Goal: Information Seeking & Learning: Check status

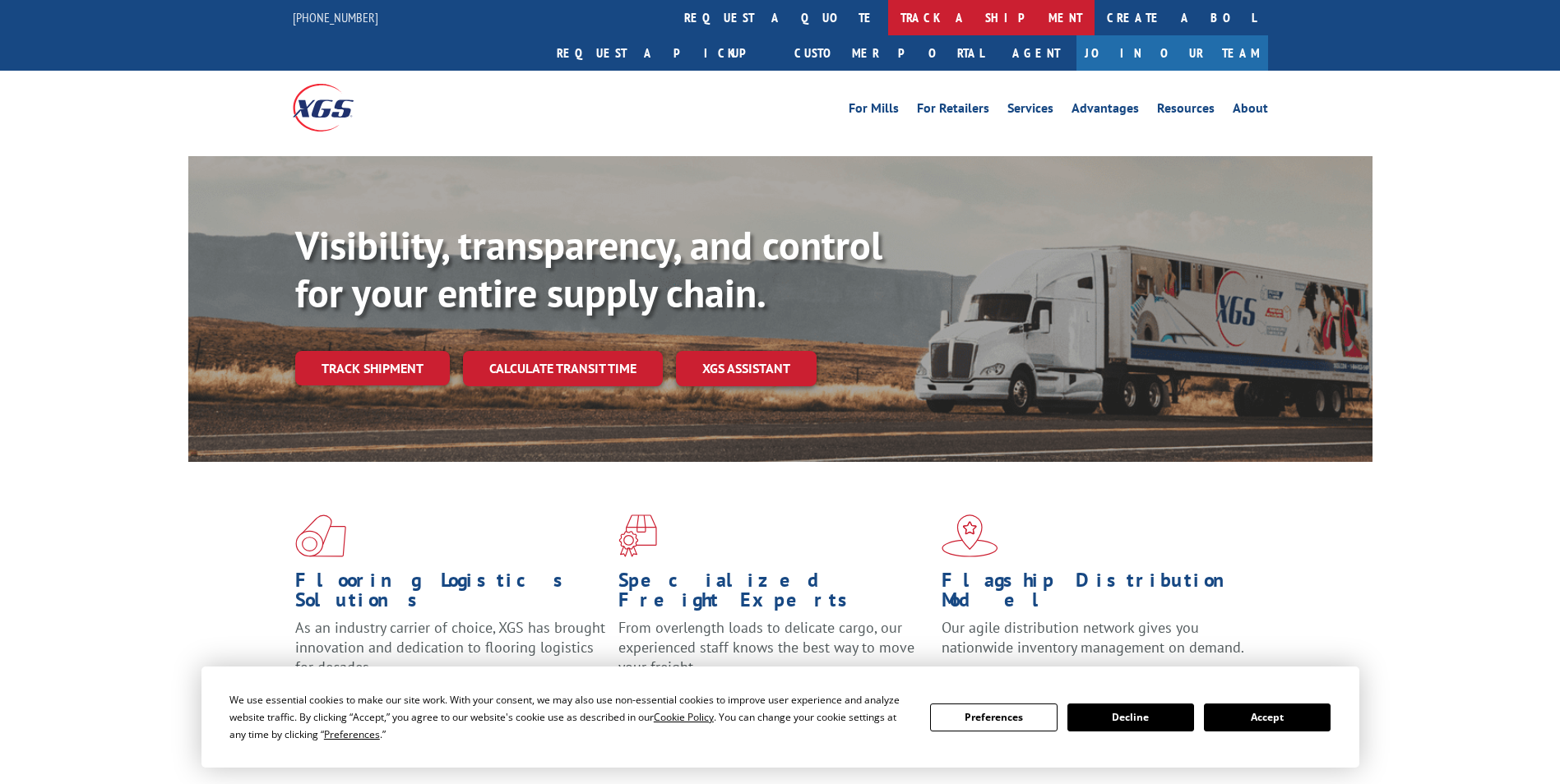
click at [888, 28] on link "track a shipment" at bounding box center [991, 18] width 206 height 35
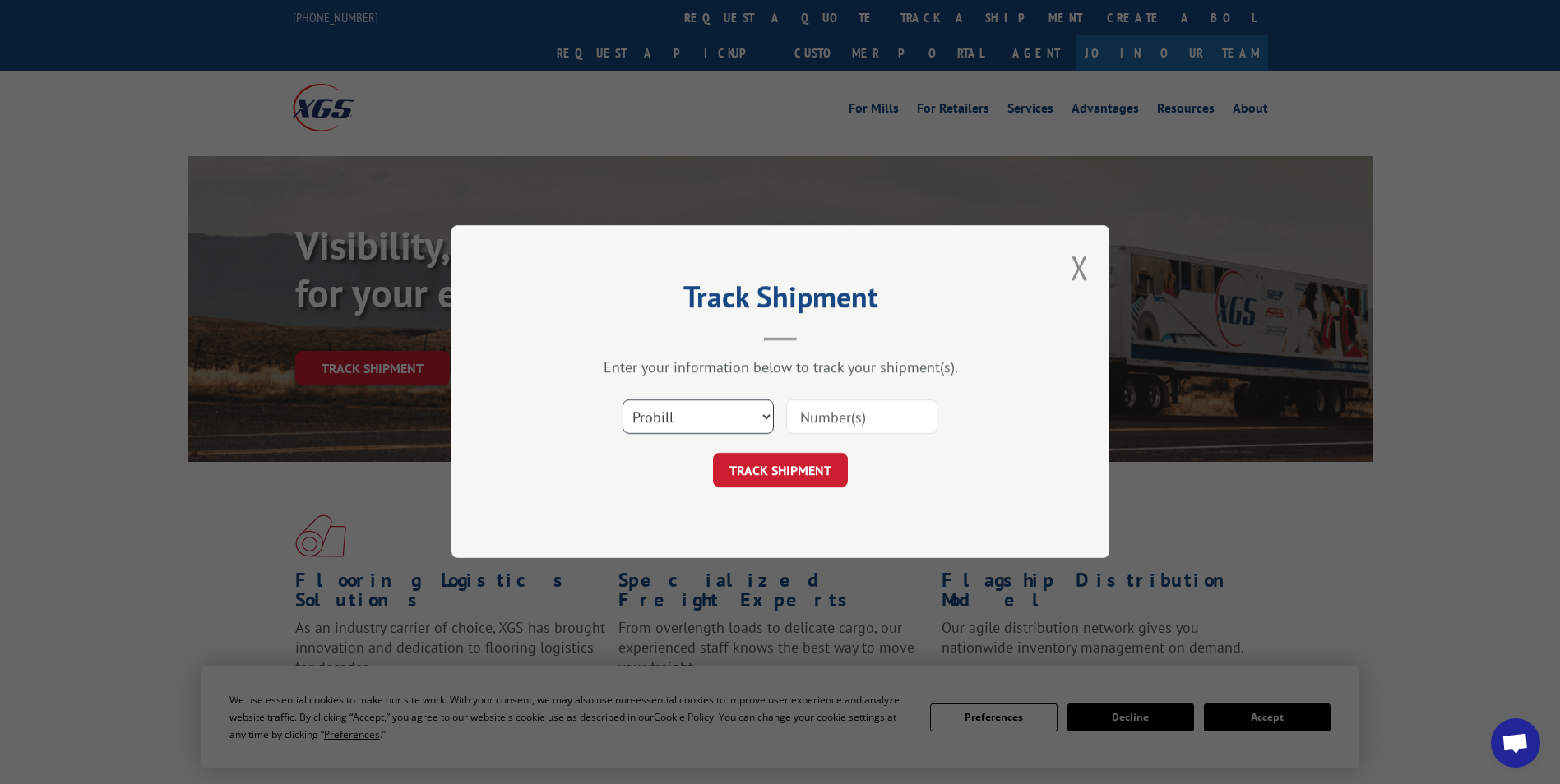
click at [669, 420] on select "Select category... Probill BOL PO" at bounding box center [697, 416] width 152 height 34
select select "bol"
click at [622, 400] on select "Select category... Probill BOL PO" at bounding box center [697, 416] width 152 height 34
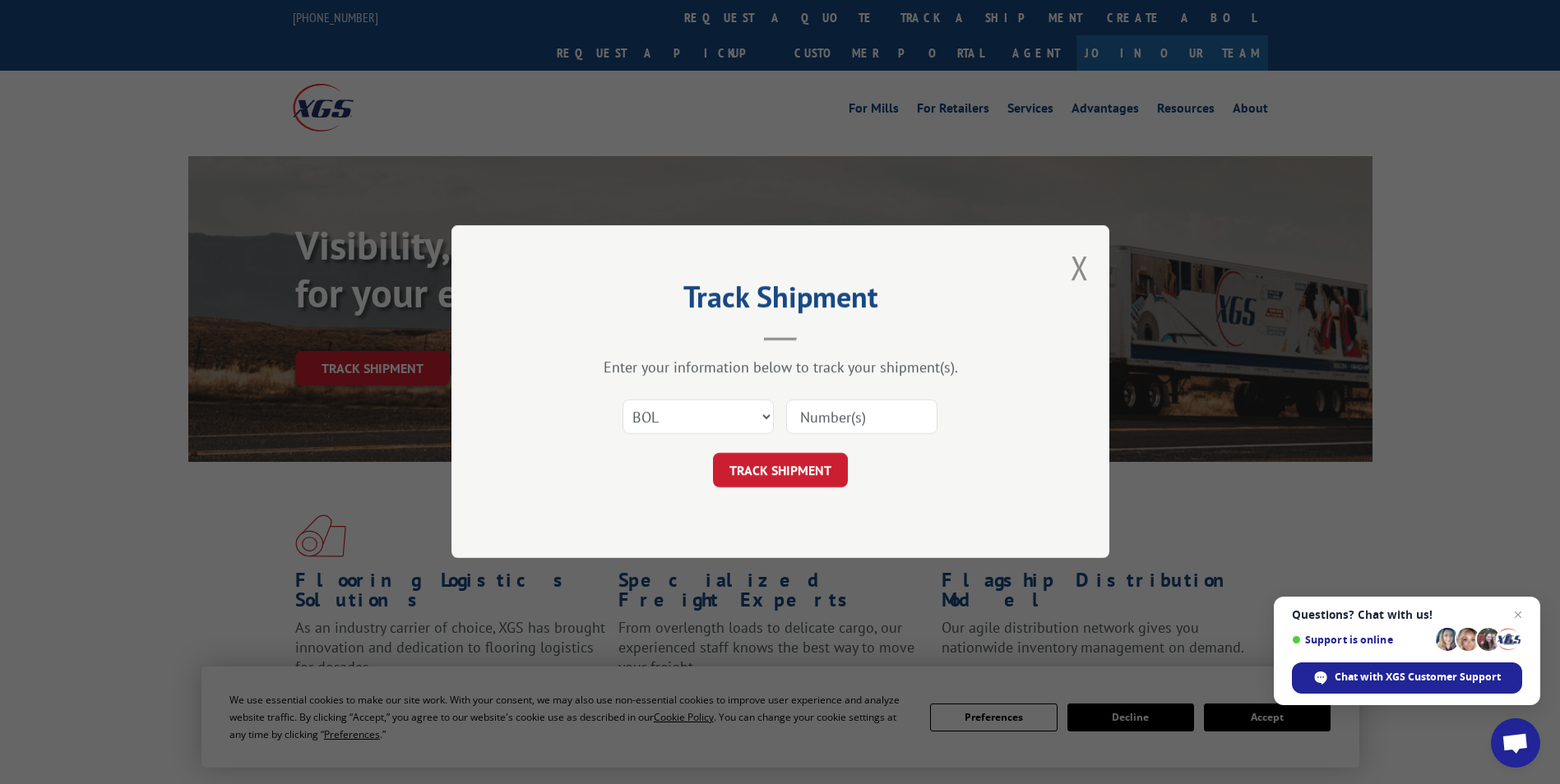
drag, startPoint x: 856, startPoint y: 415, endPoint x: 869, endPoint y: 408, distance: 14.8
click at [863, 413] on input at bounding box center [862, 416] width 152 height 34
type input "2872712"
click at [808, 463] on button "TRACK SHIPMENT" at bounding box center [780, 470] width 135 height 34
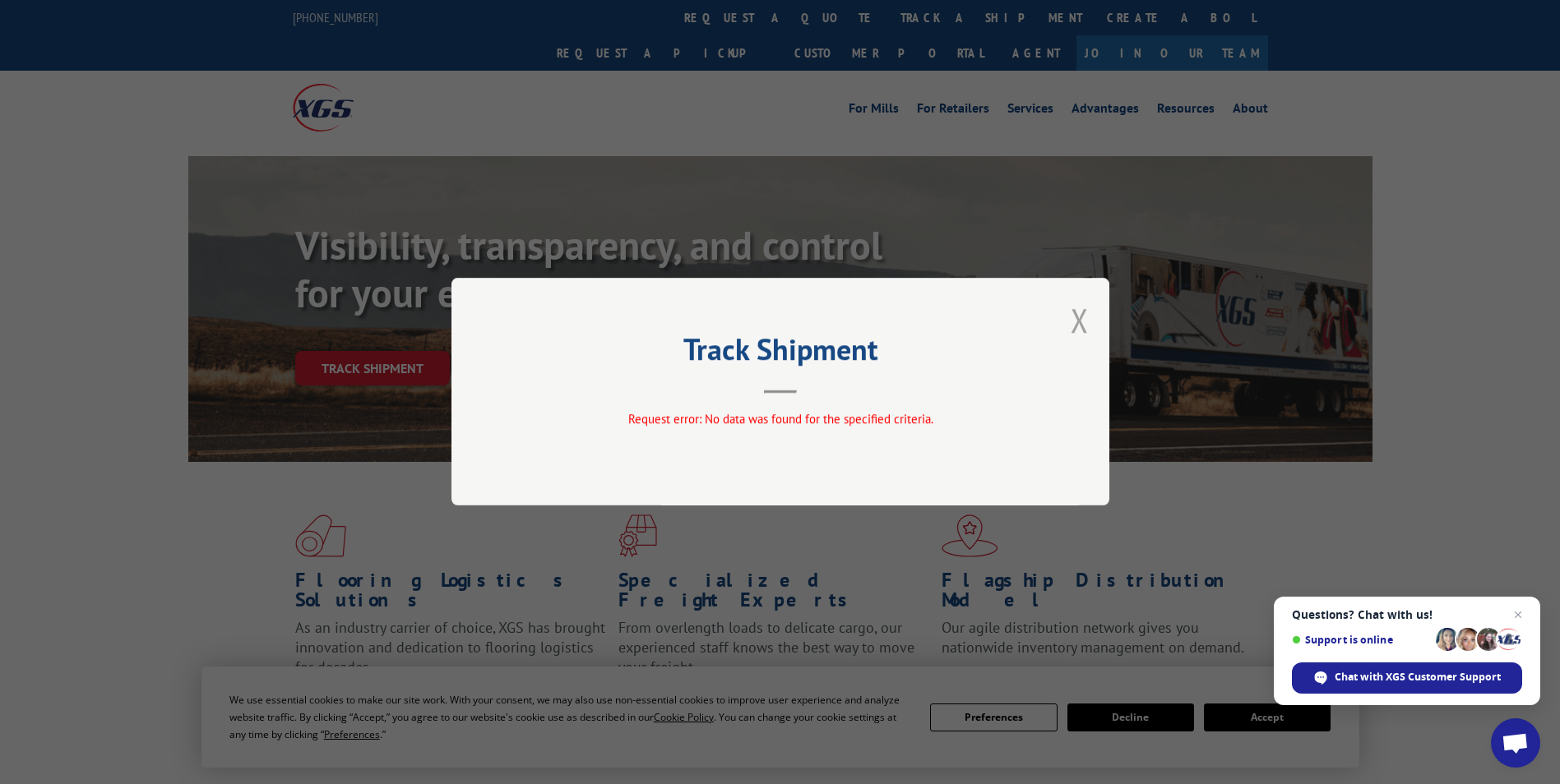
click at [1085, 323] on button "Close modal" at bounding box center [1079, 320] width 18 height 44
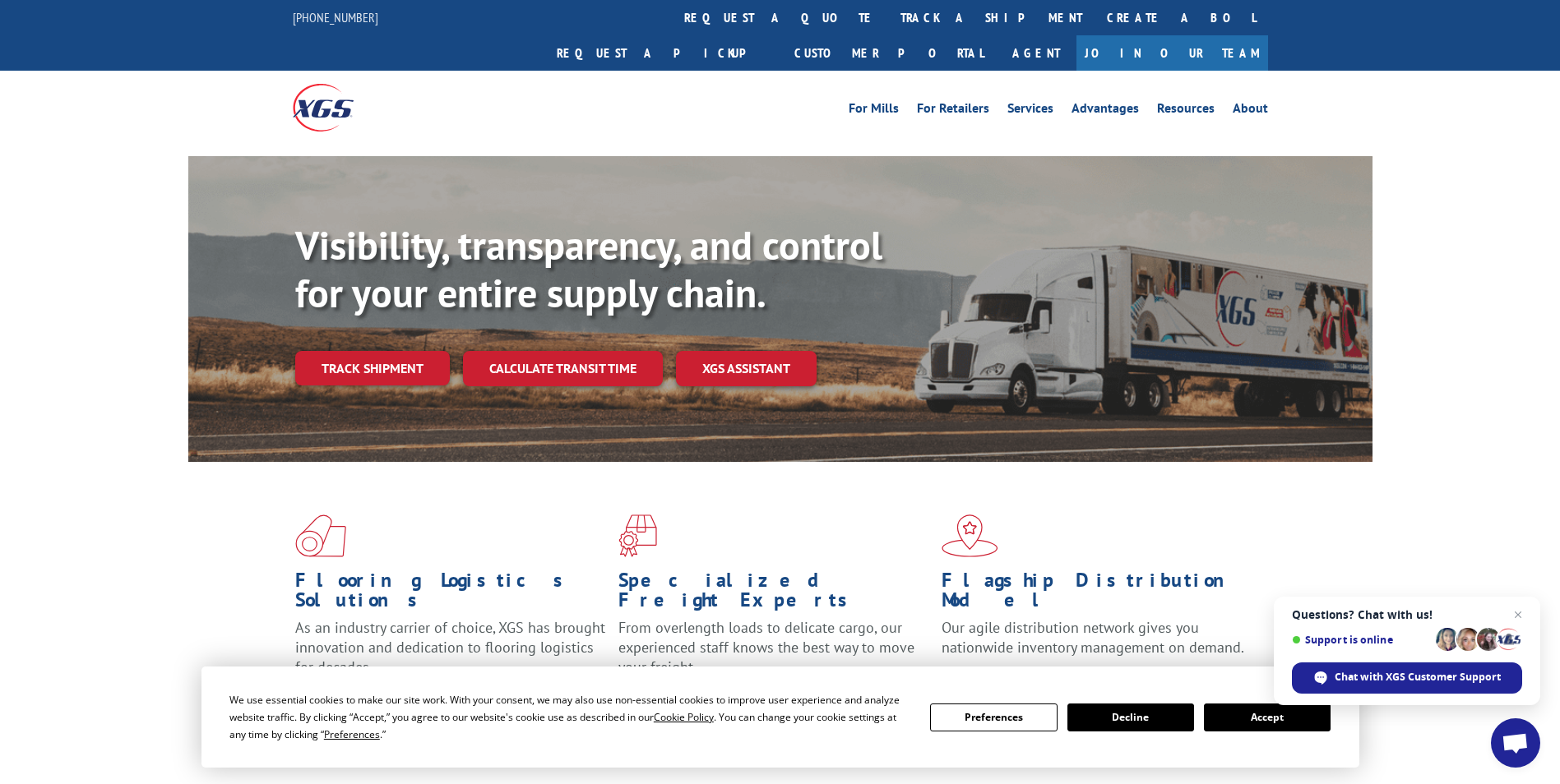
drag, startPoint x: 735, startPoint y: 15, endPoint x: 736, endPoint y: 24, distance: 9.1
click at [888, 15] on link "track a shipment" at bounding box center [991, 18] width 206 height 35
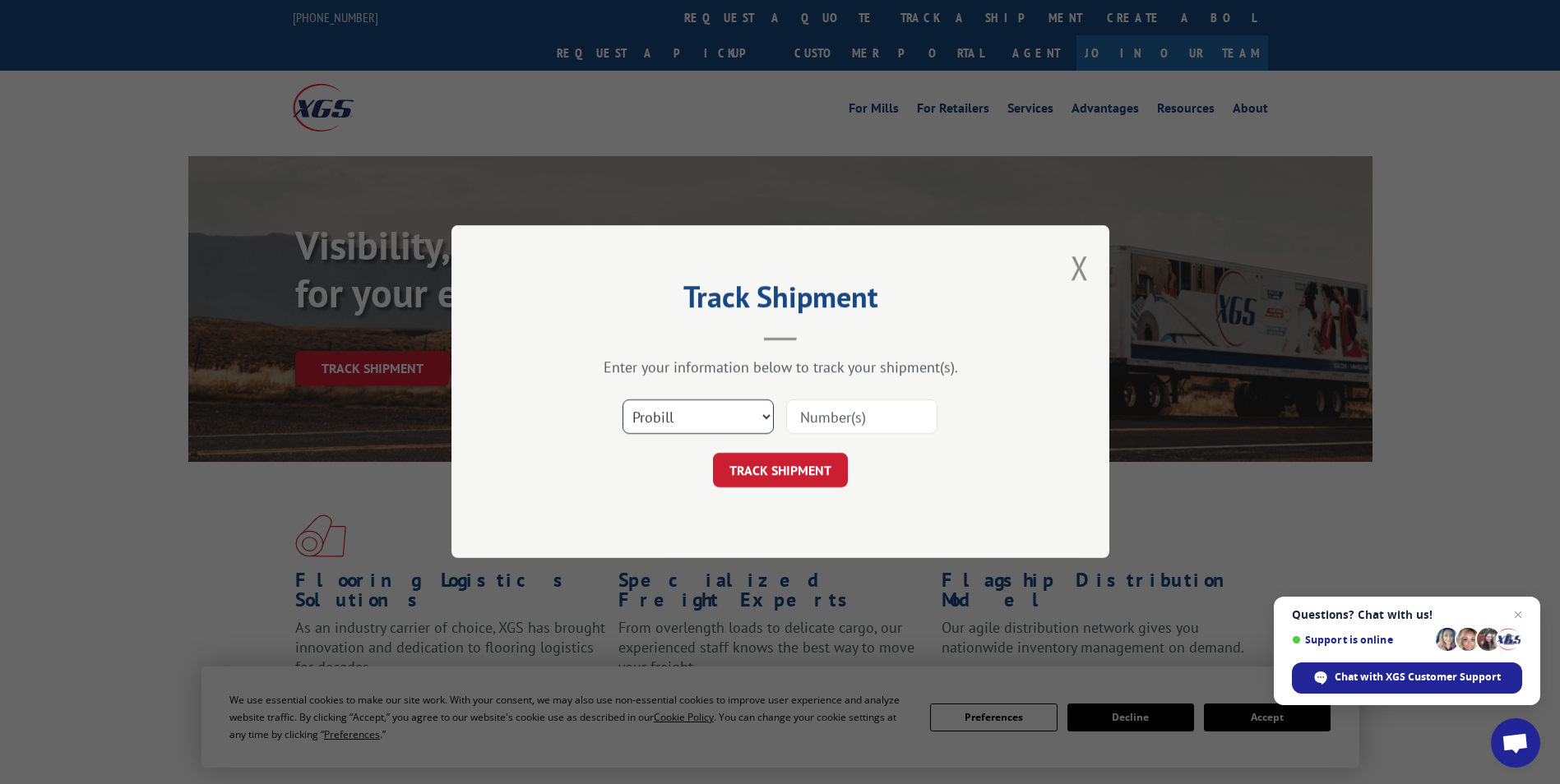
click at [682, 421] on select "Select category... Probill BOL PO" at bounding box center [697, 416] width 152 height 34
select select "bol"
click at [622, 400] on select "Select category... Probill BOL PO" at bounding box center [697, 416] width 152 height 34
click at [883, 418] on input at bounding box center [862, 416] width 152 height 34
type input "2872712"
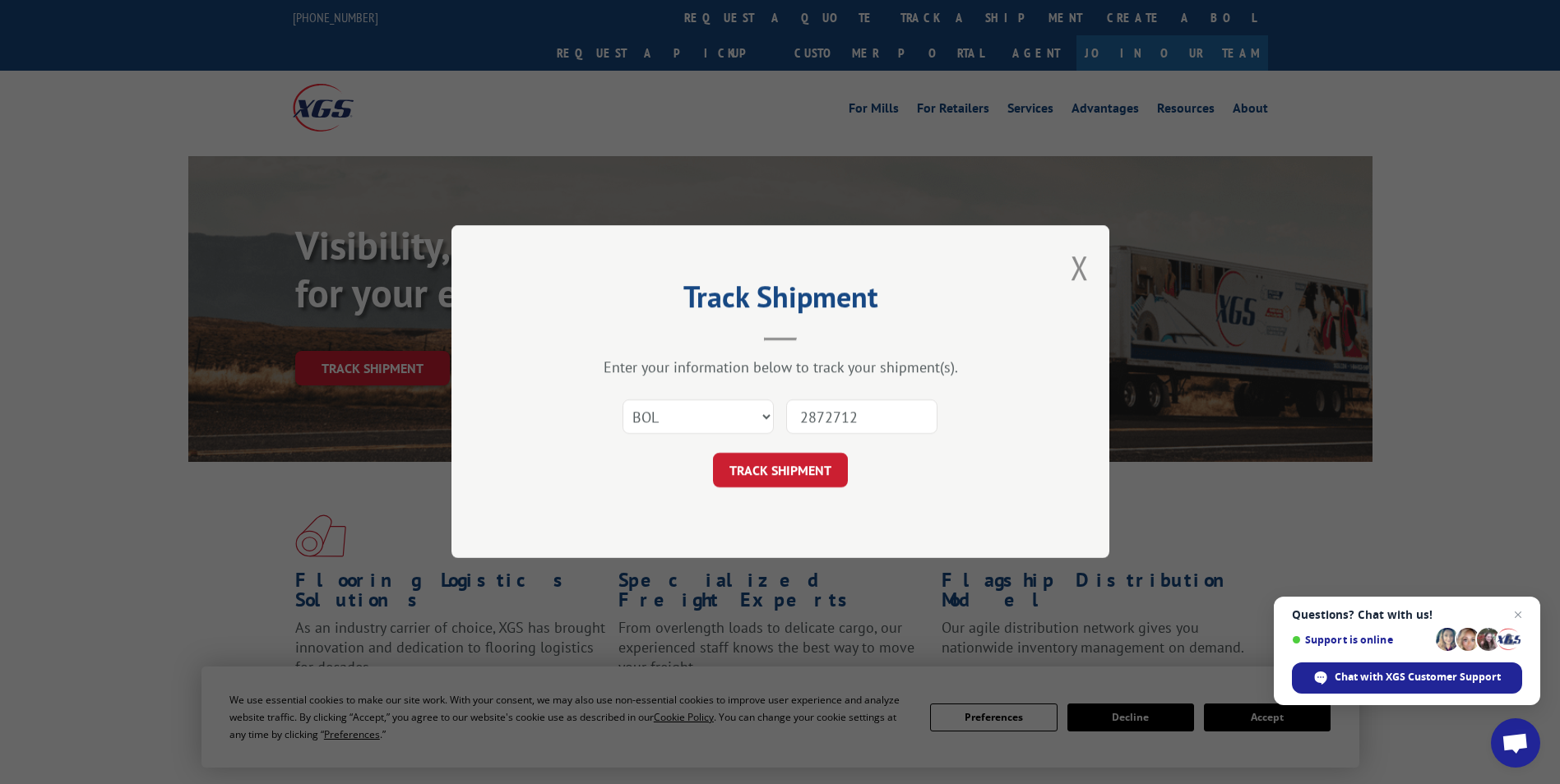
click button "TRACK SHIPMENT" at bounding box center [780, 470] width 135 height 34
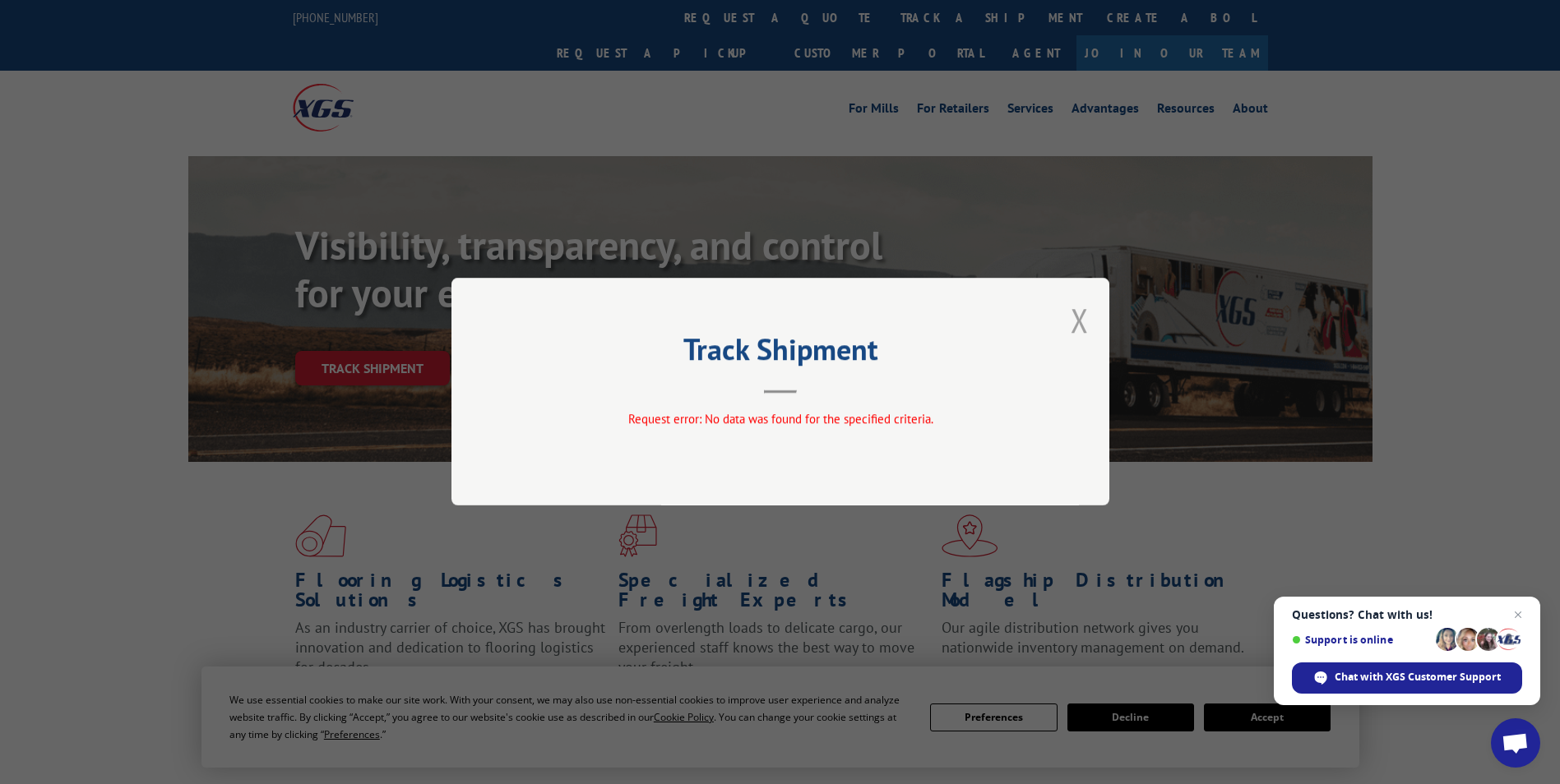
click at [1084, 324] on button "Close modal" at bounding box center [1079, 320] width 18 height 44
